Goal: Information Seeking & Learning: Compare options

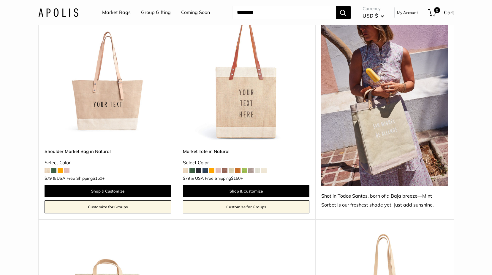
scroll to position [357, 0]
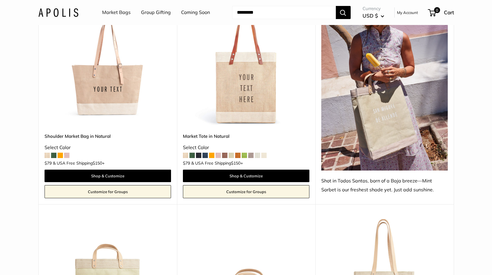
click at [0, 0] on img at bounding box center [0, 0] width 0 height 0
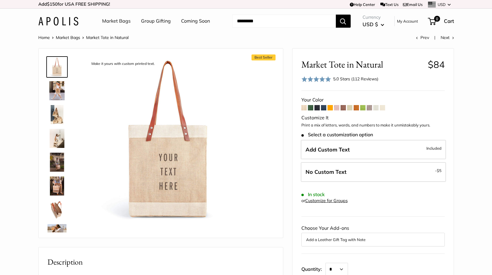
click at [312, 108] on span at bounding box center [310, 107] width 5 height 5
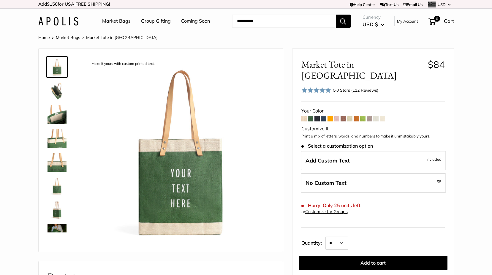
click at [317, 116] on span at bounding box center [317, 118] width 5 height 5
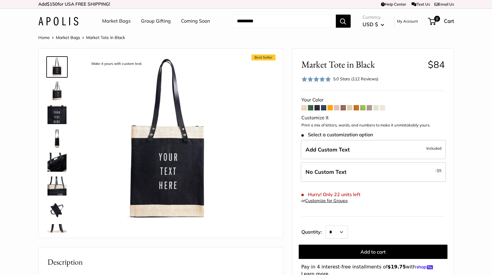
click at [324, 106] on span at bounding box center [323, 107] width 5 height 5
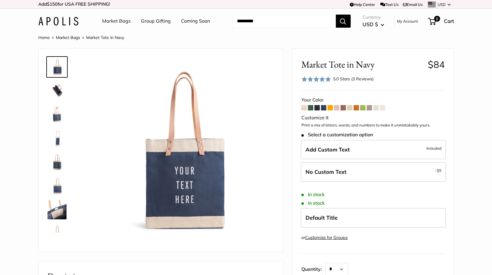
click at [329, 105] on span at bounding box center [330, 107] width 5 height 5
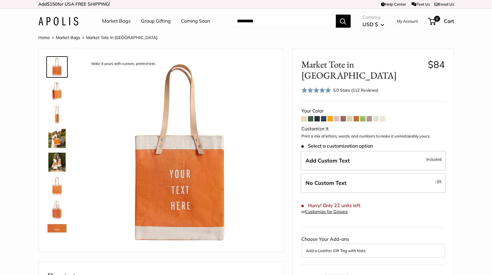
click at [337, 116] on span at bounding box center [336, 118] width 5 height 5
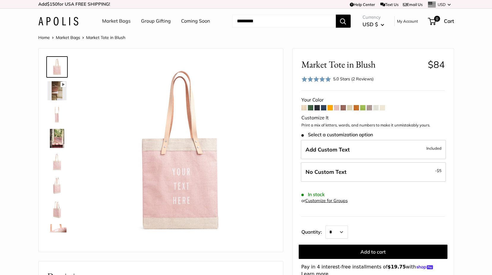
click at [344, 108] on span at bounding box center [343, 107] width 5 height 5
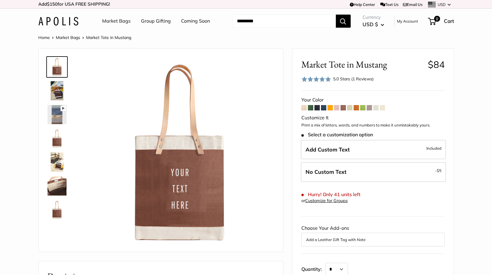
click at [357, 107] on span at bounding box center [356, 107] width 5 height 5
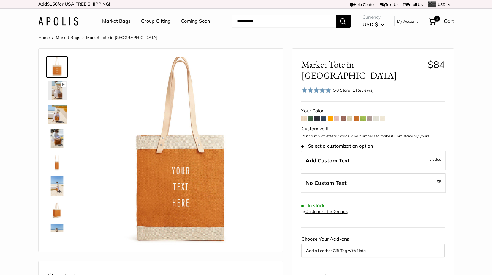
click at [363, 116] on span at bounding box center [362, 118] width 5 height 5
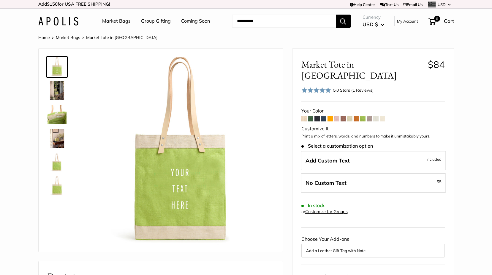
click at [368, 116] on span at bounding box center [369, 118] width 5 height 5
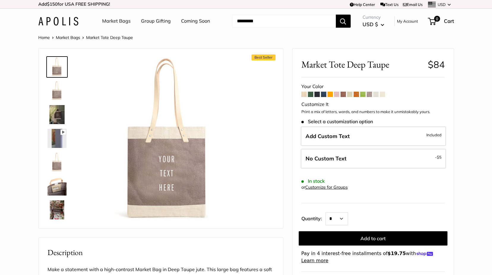
click at [382, 96] on span at bounding box center [382, 94] width 5 height 5
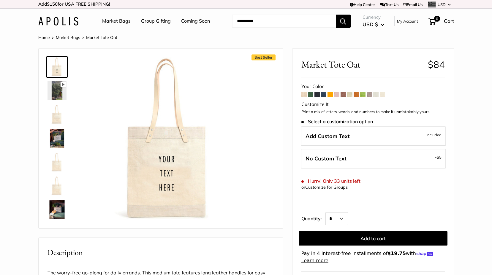
click at [375, 95] on span at bounding box center [376, 94] width 5 height 5
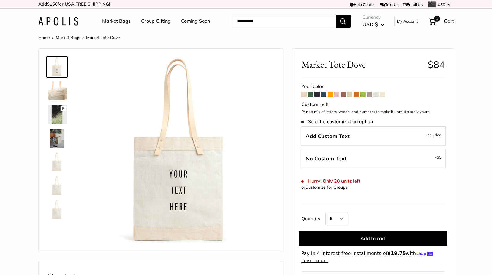
click at [351, 94] on span at bounding box center [349, 94] width 5 height 5
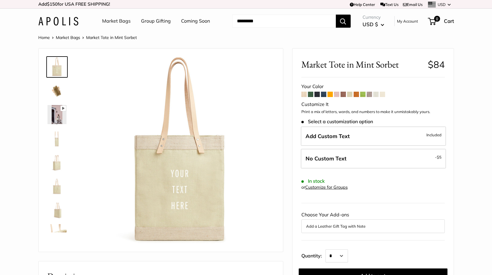
click at [345, 94] on span at bounding box center [343, 94] width 5 height 5
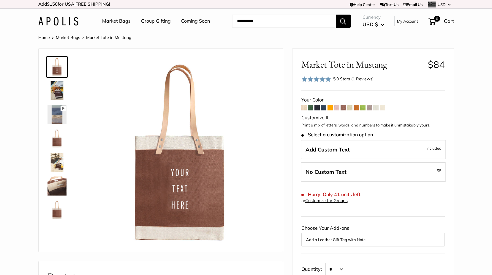
click at [196, 21] on link "Coming Soon" at bounding box center [195, 21] width 29 height 9
